Goal: Task Accomplishment & Management: Manage account settings

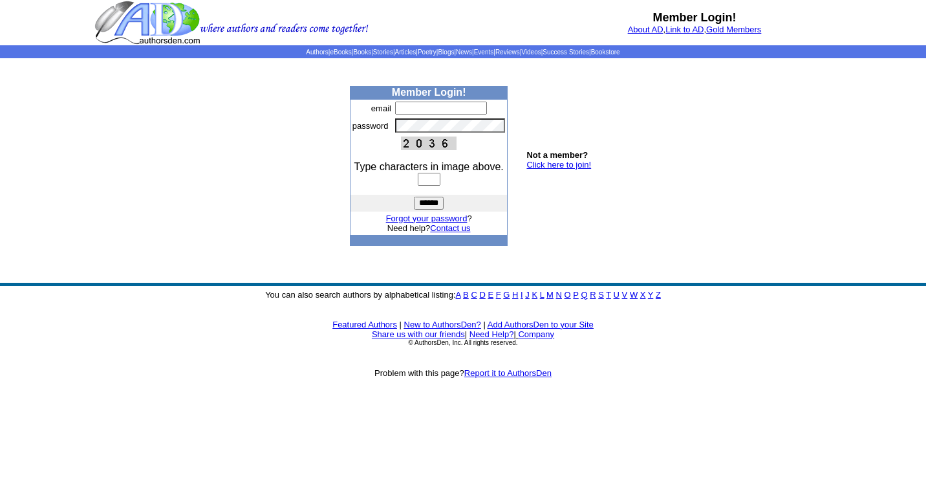
type input "**********"
click at [435, 184] on input "text" at bounding box center [429, 179] width 23 height 13
type input "****"
click at [414, 197] on input "******" at bounding box center [429, 203] width 30 height 13
